Goal: Information Seeking & Learning: Learn about a topic

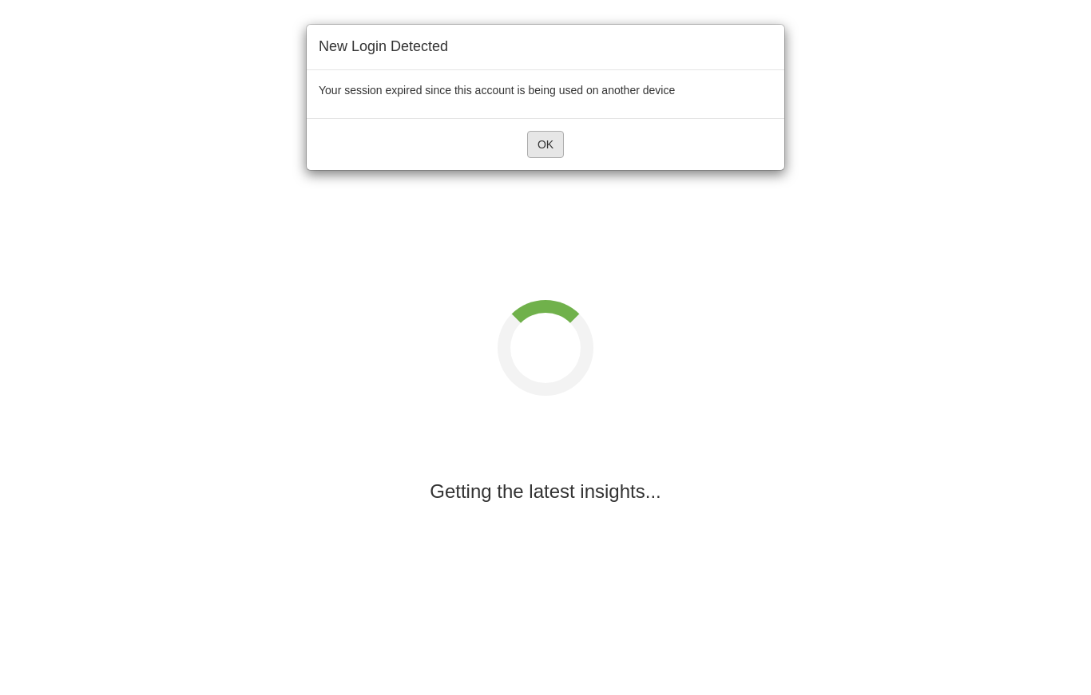
click at [538, 141] on button "OK" at bounding box center [545, 144] width 37 height 27
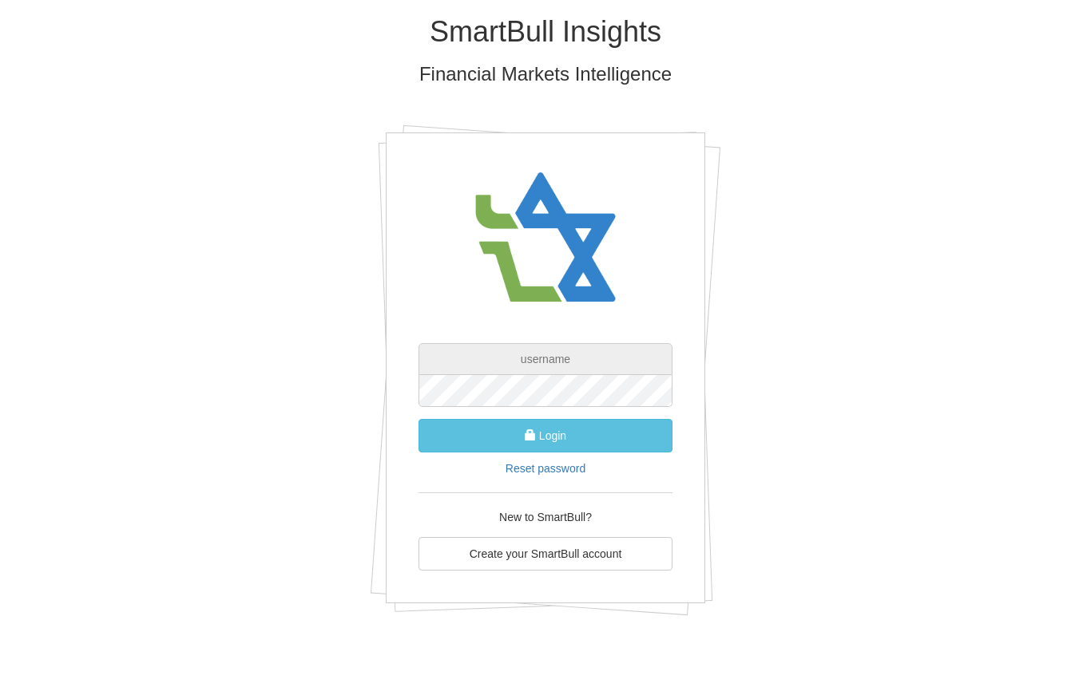
type input "[PERSON_NAME][EMAIL_ADDRESS][PERSON_NAME][DOMAIN_NAME]"
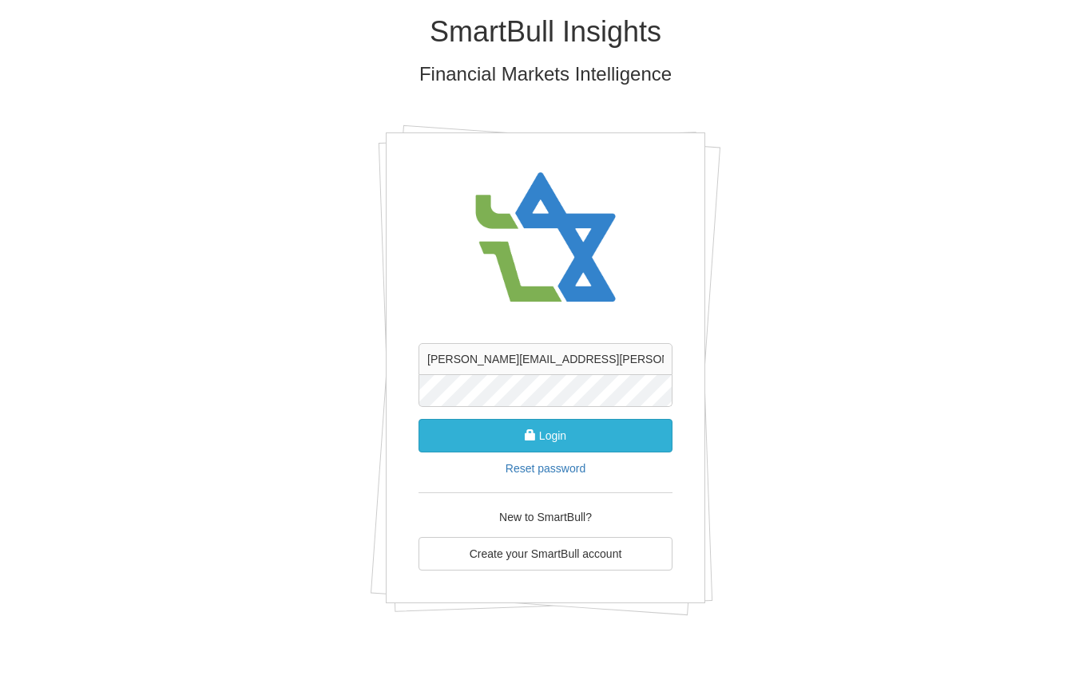
click at [473, 440] on button "Login" at bounding box center [545, 436] width 254 height 34
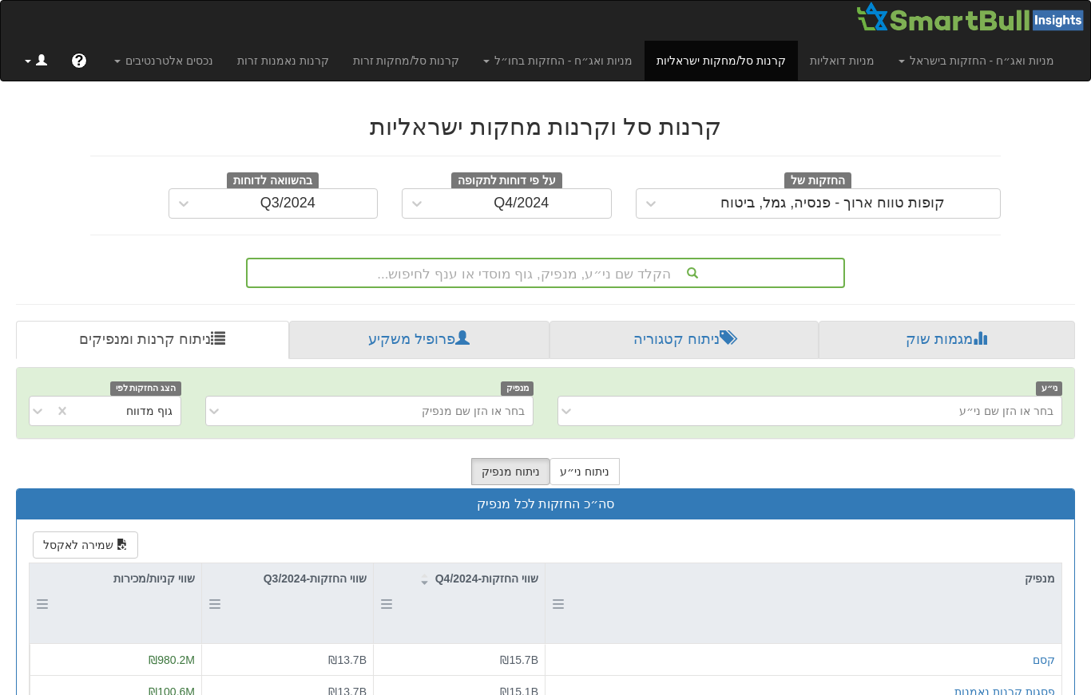
click at [30, 74] on link at bounding box center [36, 61] width 46 height 40
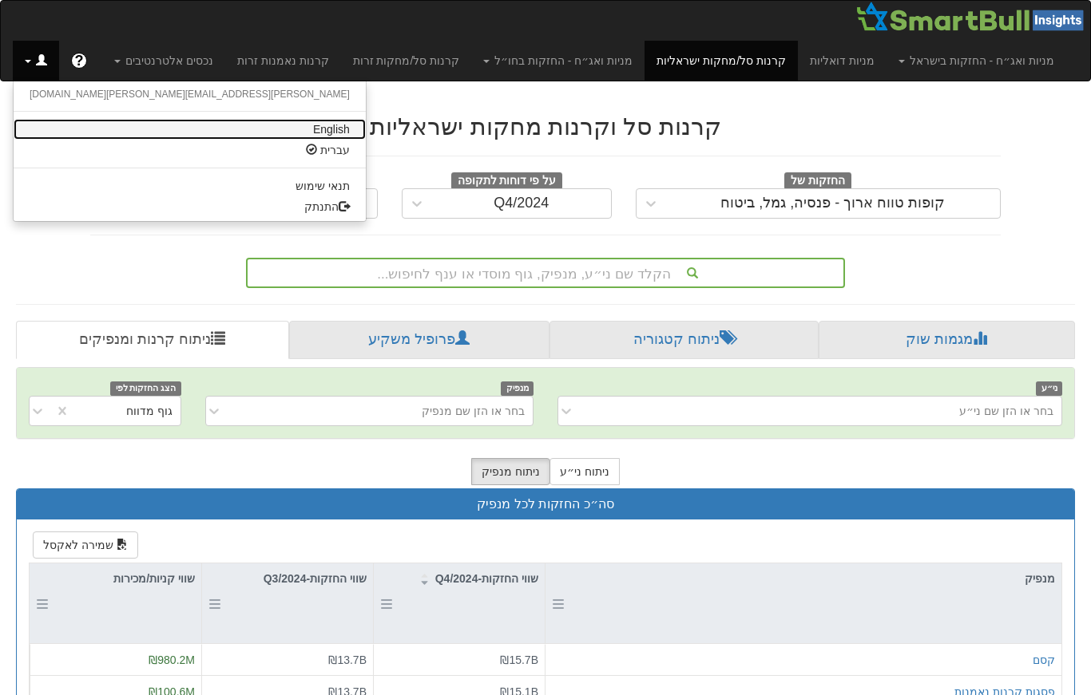
click at [118, 122] on link "English" at bounding box center [190, 129] width 352 height 21
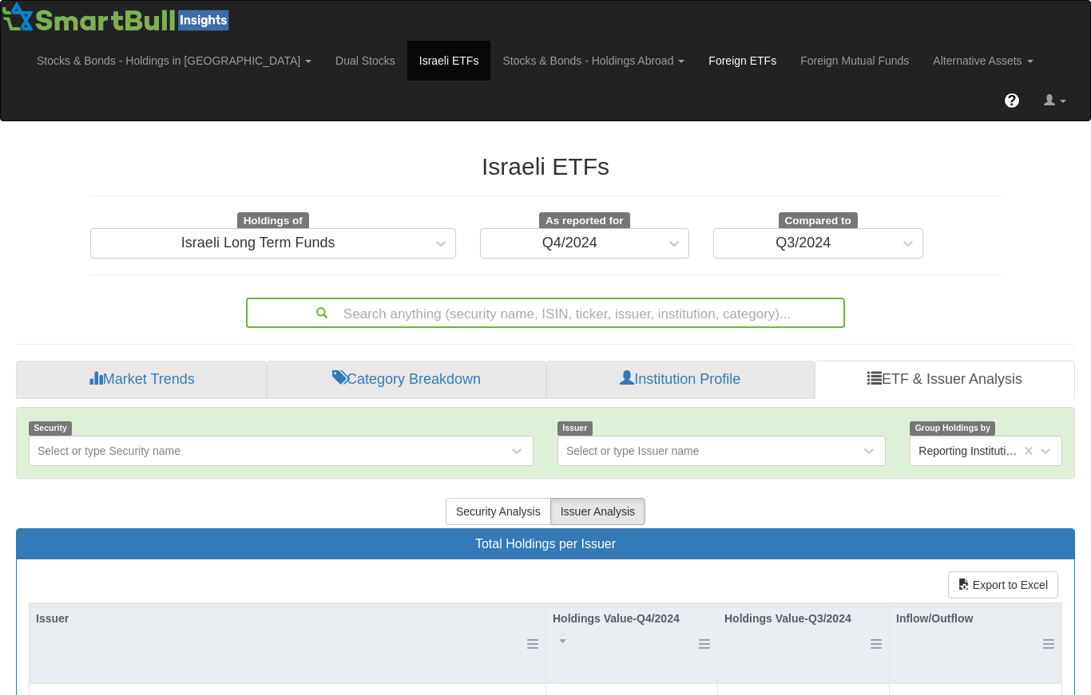
click at [696, 59] on link "Foreign ETFs" at bounding box center [742, 61] width 92 height 40
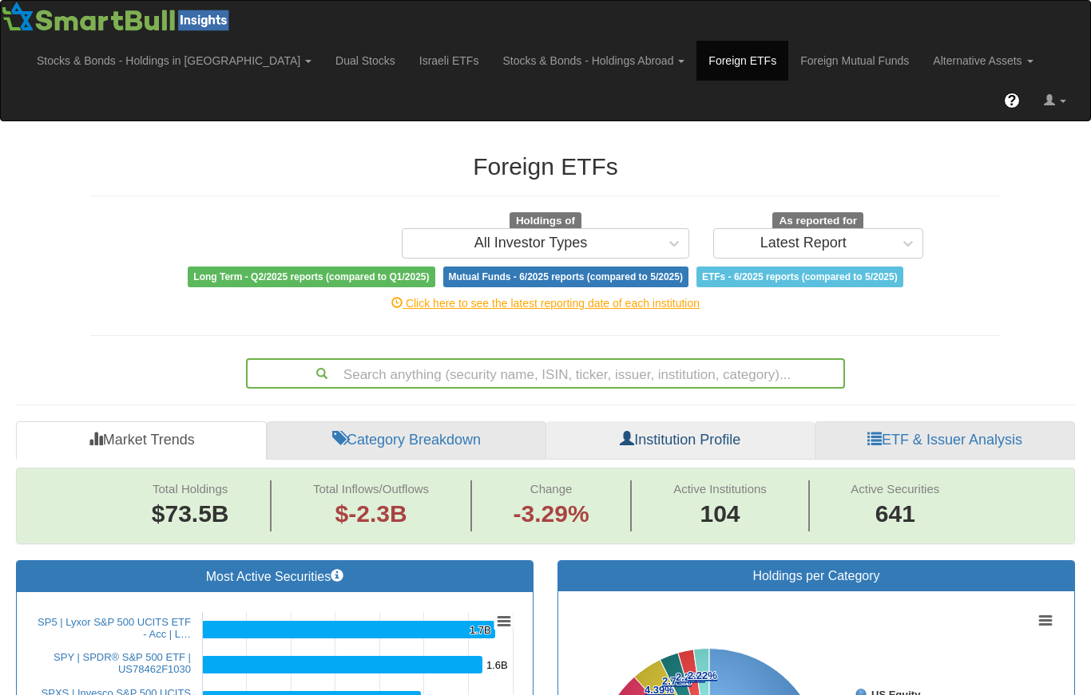
click at [652, 422] on link "Institution Profile" at bounding box center [680, 441] width 268 height 38
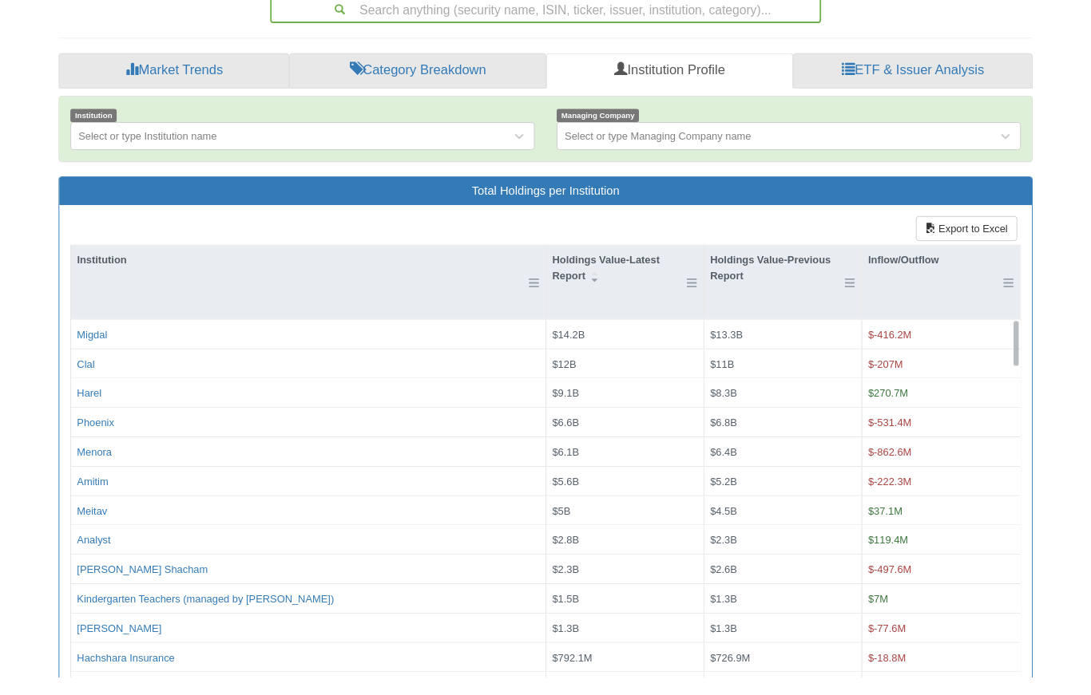
scroll to position [405, 0]
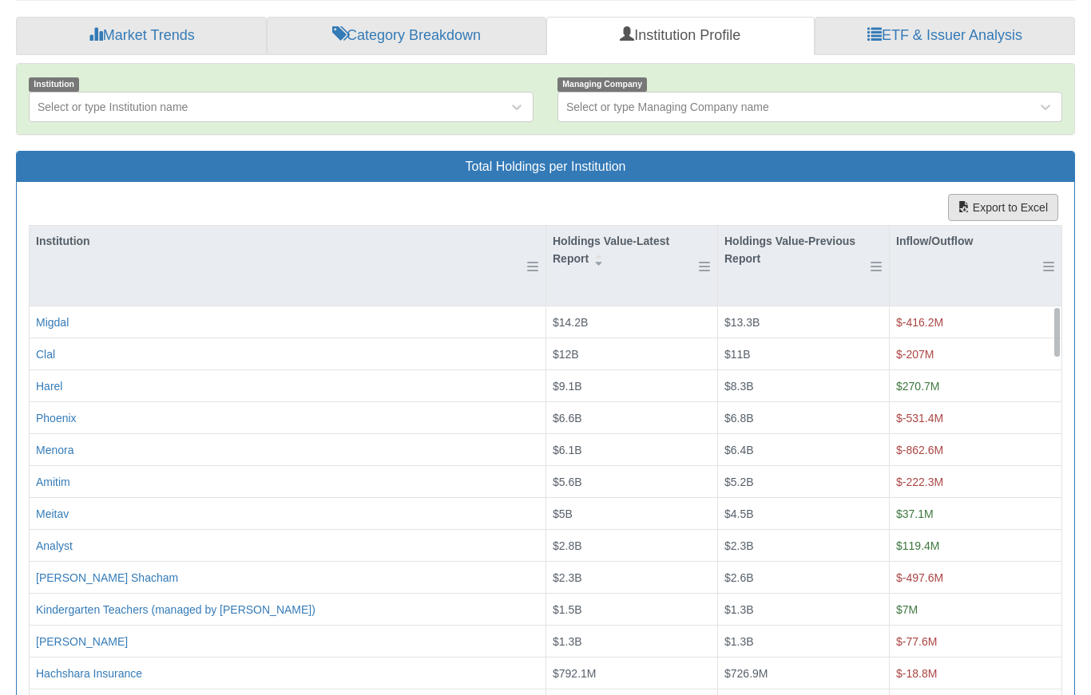
click at [997, 194] on button "Export to Excel" at bounding box center [1003, 207] width 110 height 27
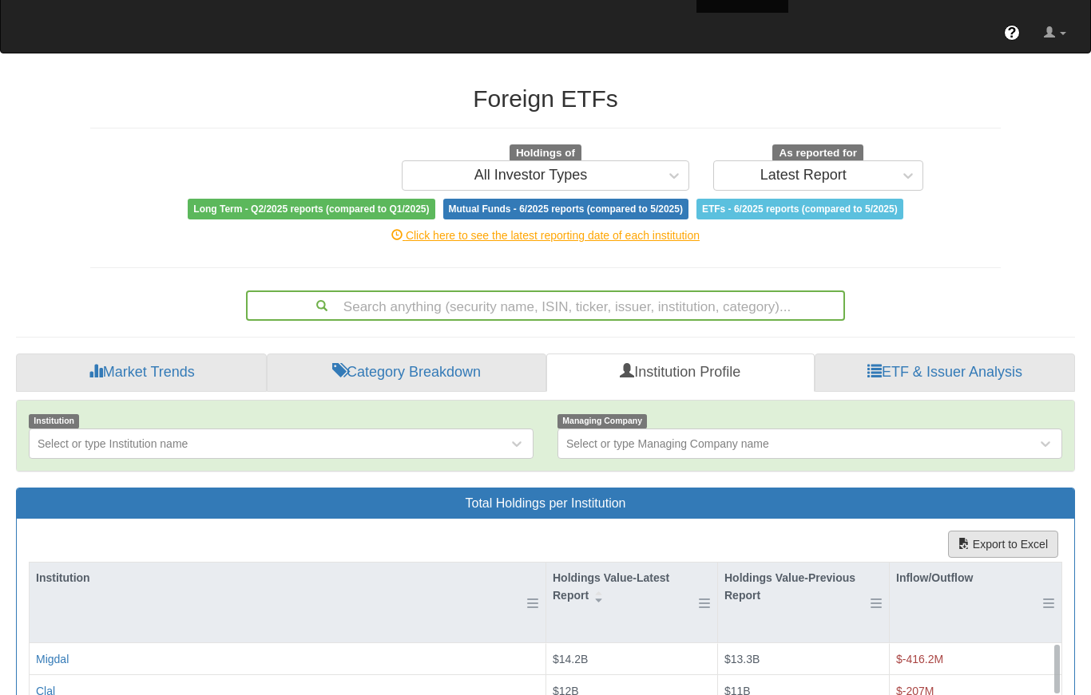
scroll to position [0, 0]
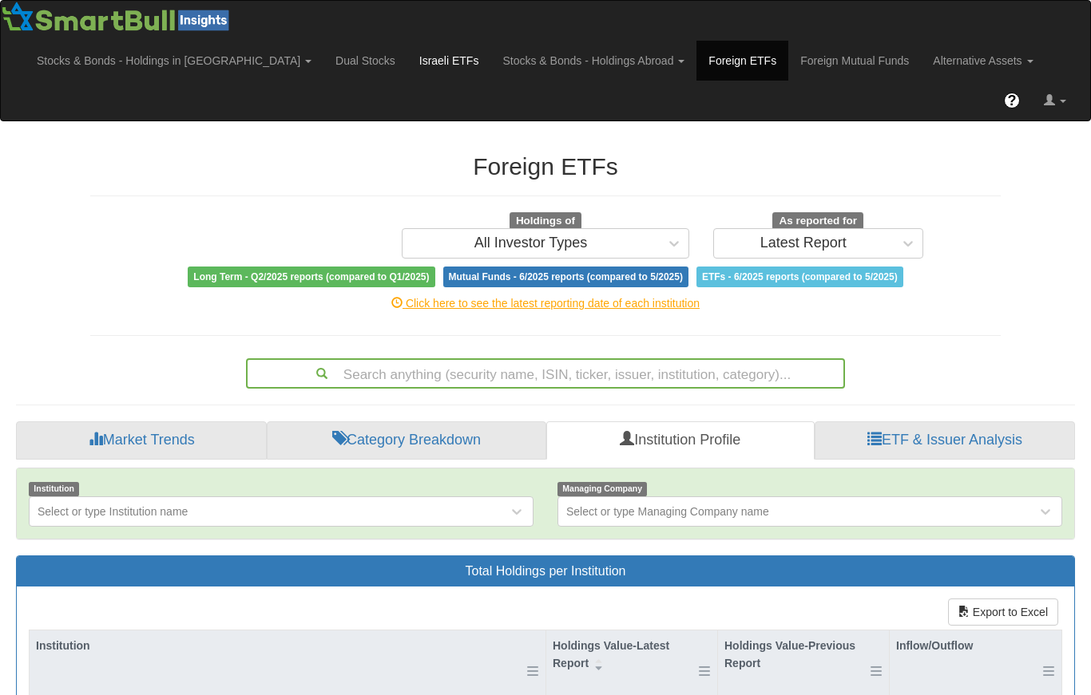
click at [407, 61] on link "Israeli ETFs" at bounding box center [449, 61] width 84 height 40
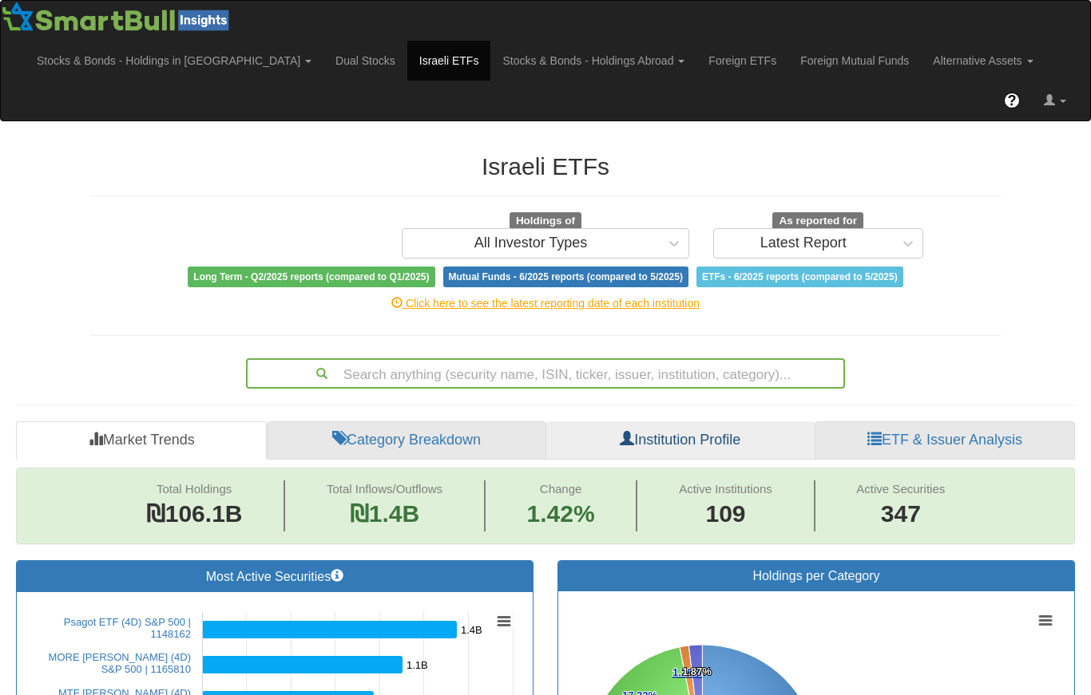
click at [648, 422] on link "Institution Profile" at bounding box center [680, 441] width 268 height 38
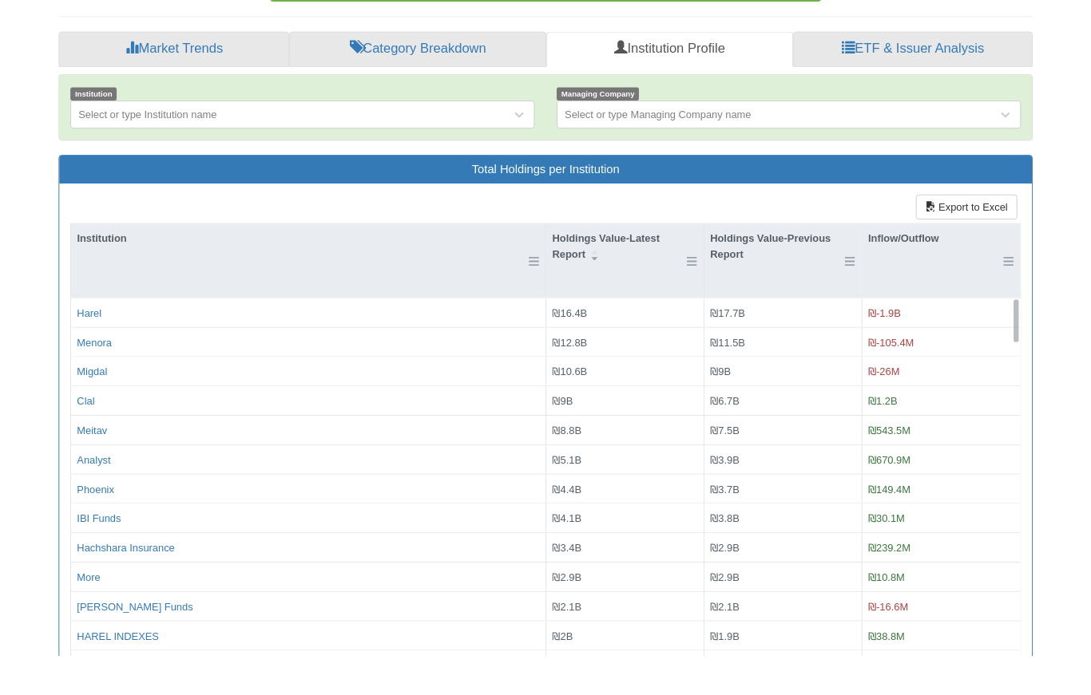
scroll to position [405, 0]
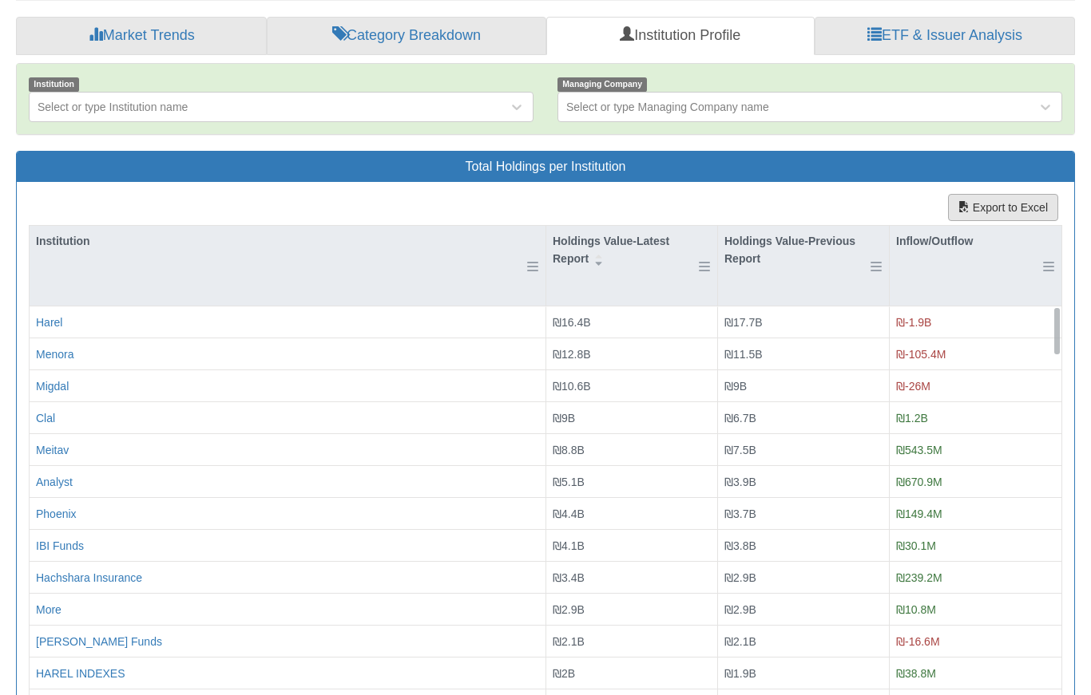
click at [987, 194] on button "Export to Excel" at bounding box center [1003, 207] width 110 height 27
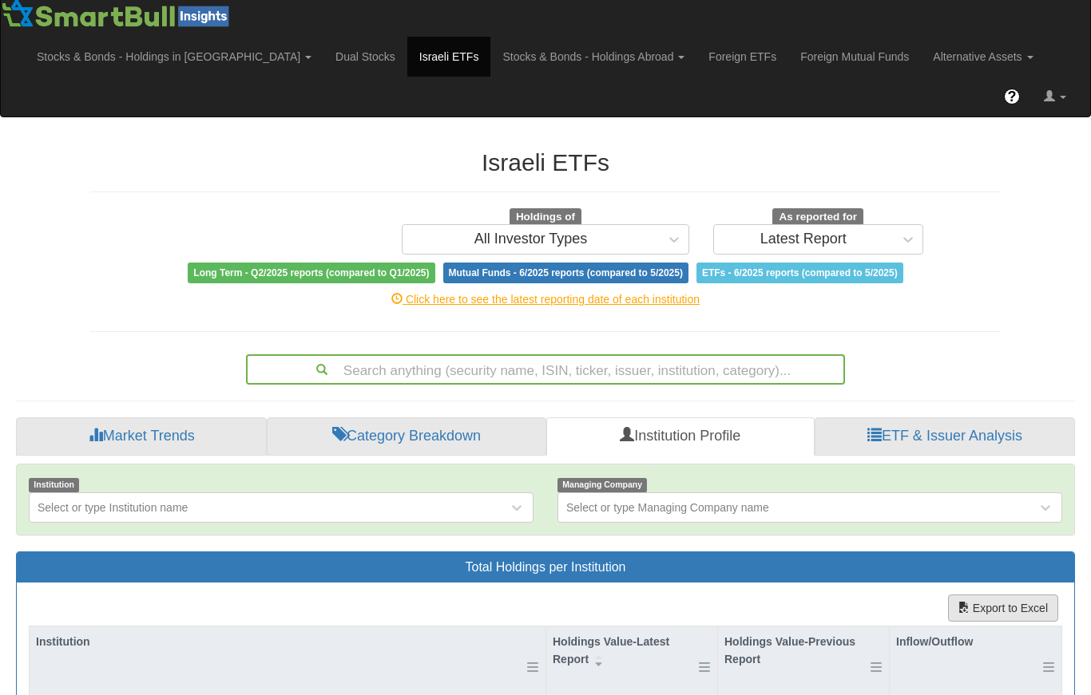
scroll to position [0, 0]
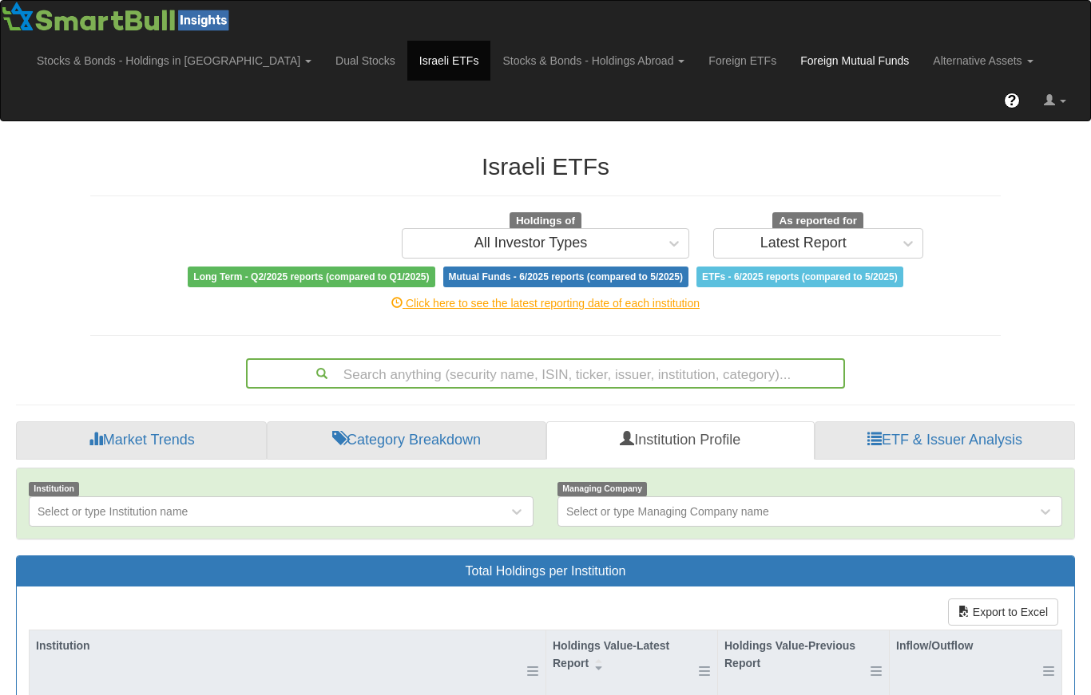
click at [788, 59] on link "Foreign Mutual Funds" at bounding box center [854, 61] width 133 height 40
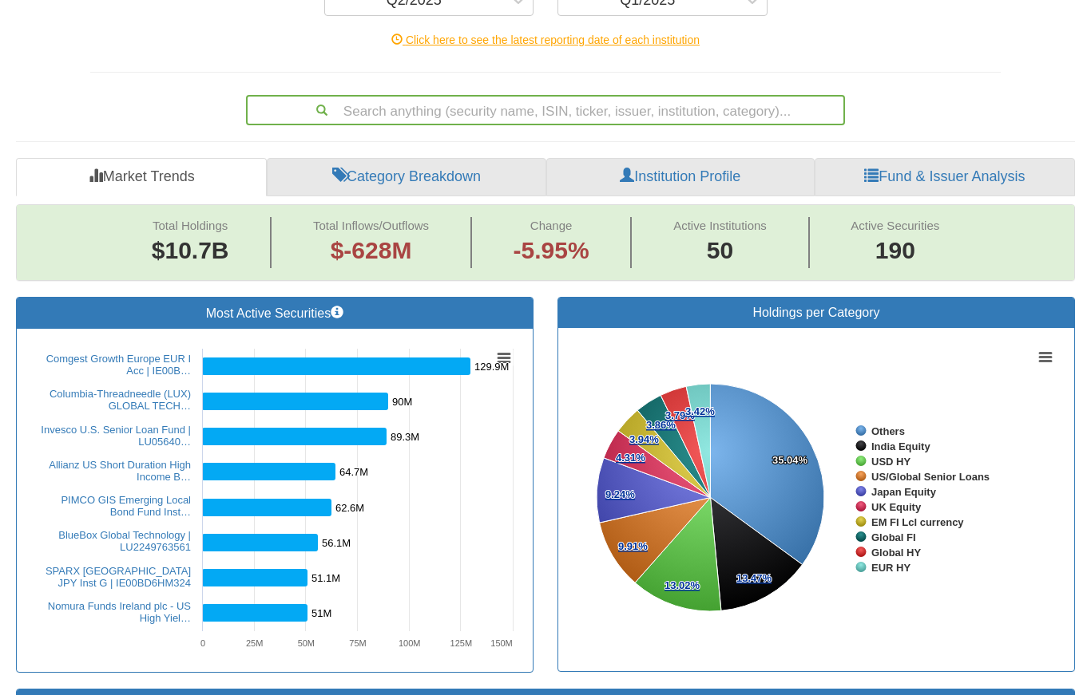
scroll to position [244, 0]
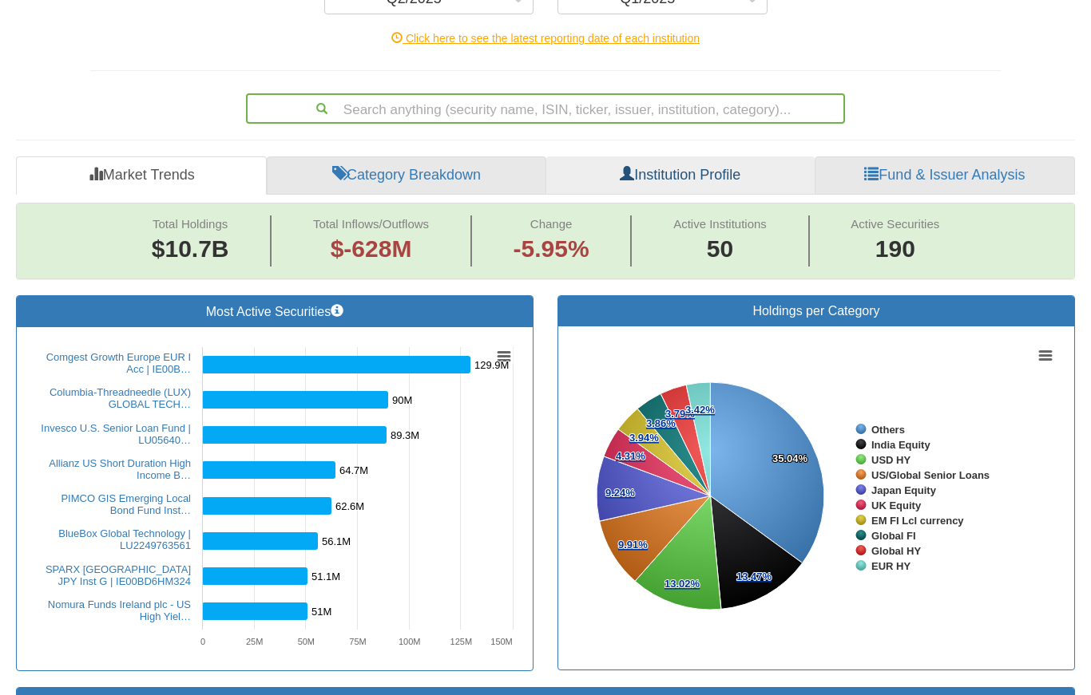
click at [649, 156] on link "Institution Profile" at bounding box center [680, 175] width 268 height 38
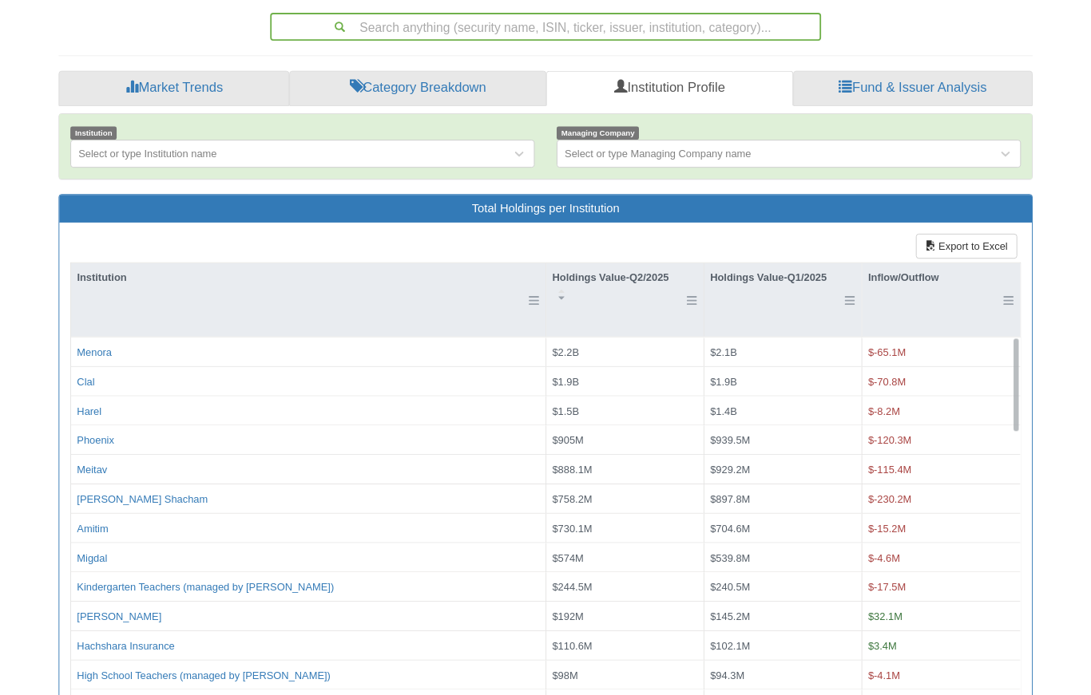
scroll to position [323, 0]
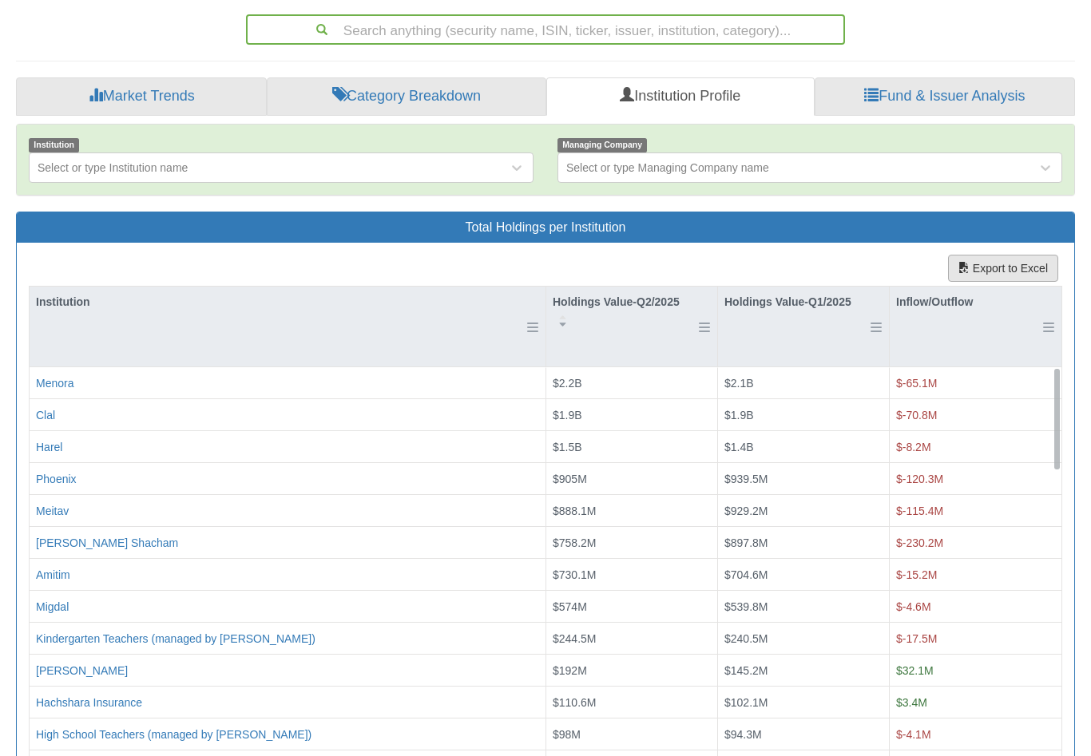
click at [996, 255] on button "Export to Excel" at bounding box center [1003, 268] width 110 height 27
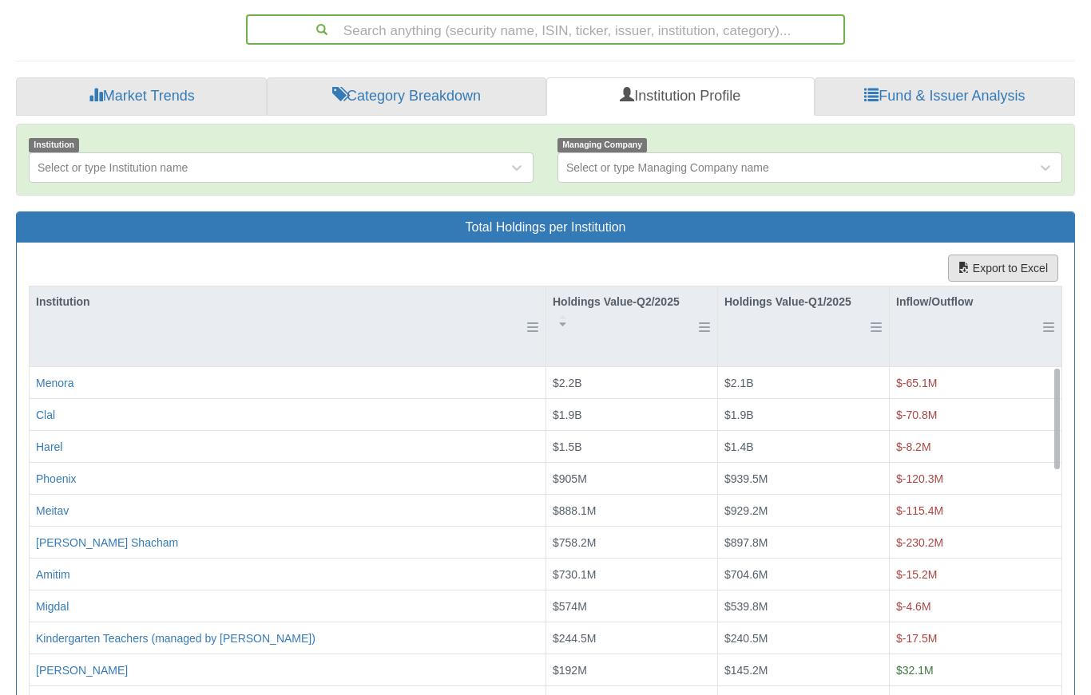
scroll to position [384, 0]
